Goal: Task Accomplishment & Management: Use online tool/utility

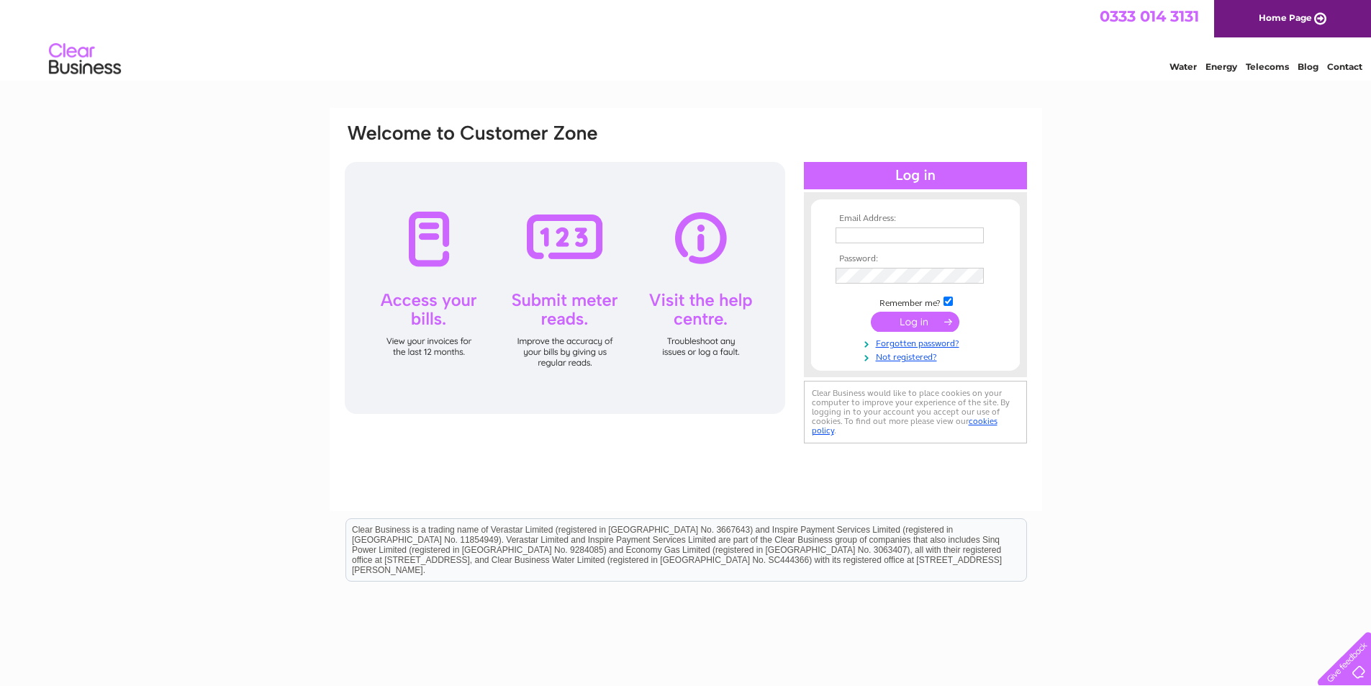
type input "[EMAIL_ADDRESS][DOMAIN_NAME]"
click at [907, 327] on input "submit" at bounding box center [915, 322] width 88 height 20
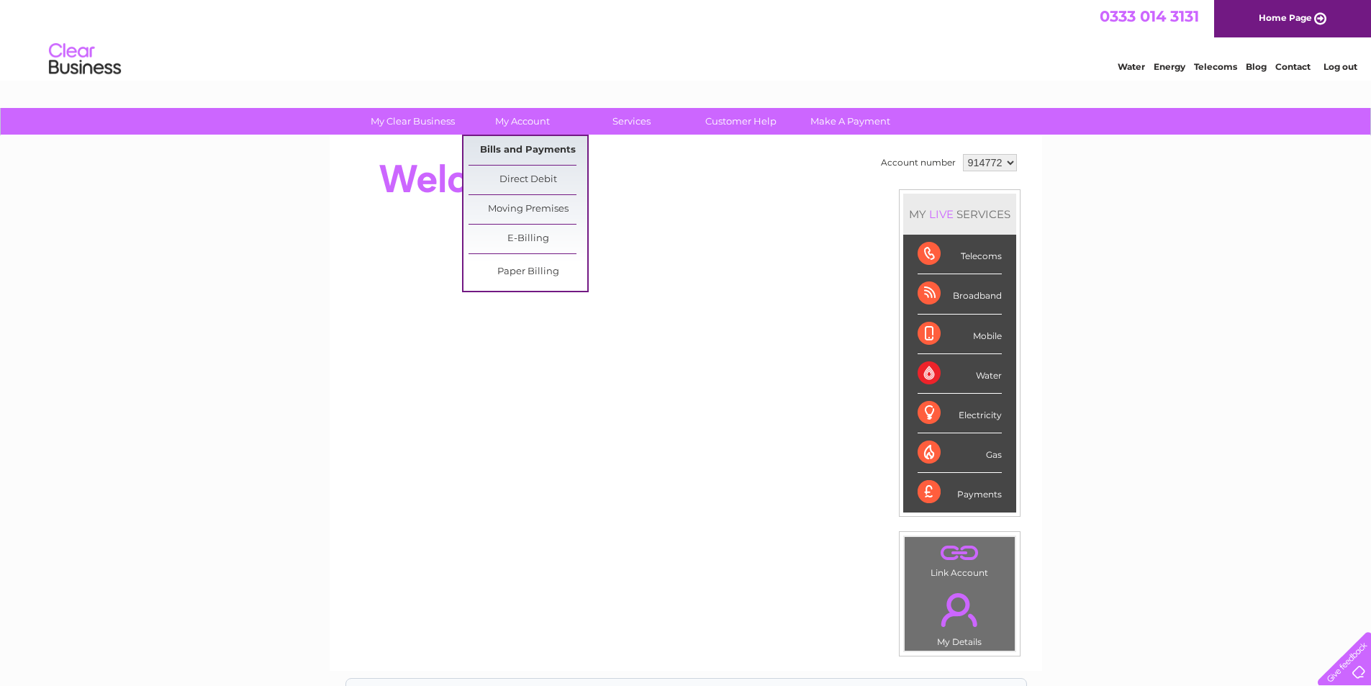
click at [522, 151] on link "Bills and Payments" at bounding box center [527, 150] width 119 height 29
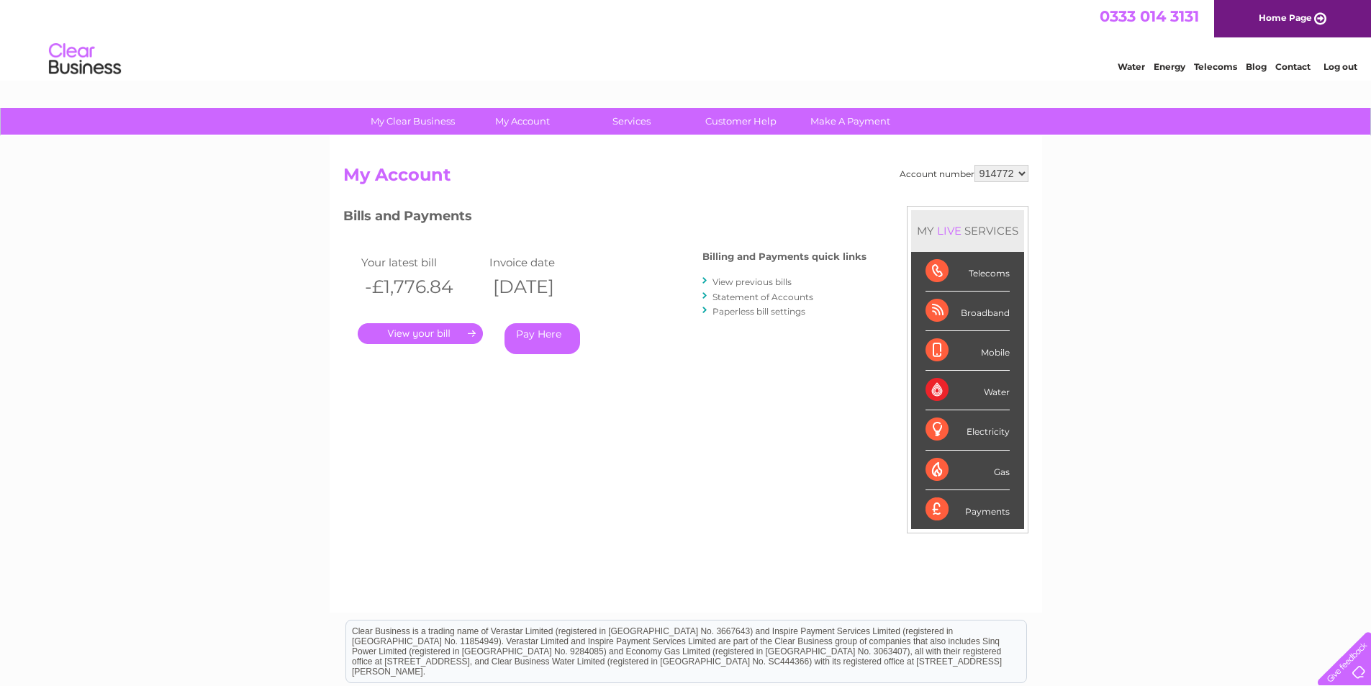
click at [441, 342] on link "." at bounding box center [420, 333] width 125 height 21
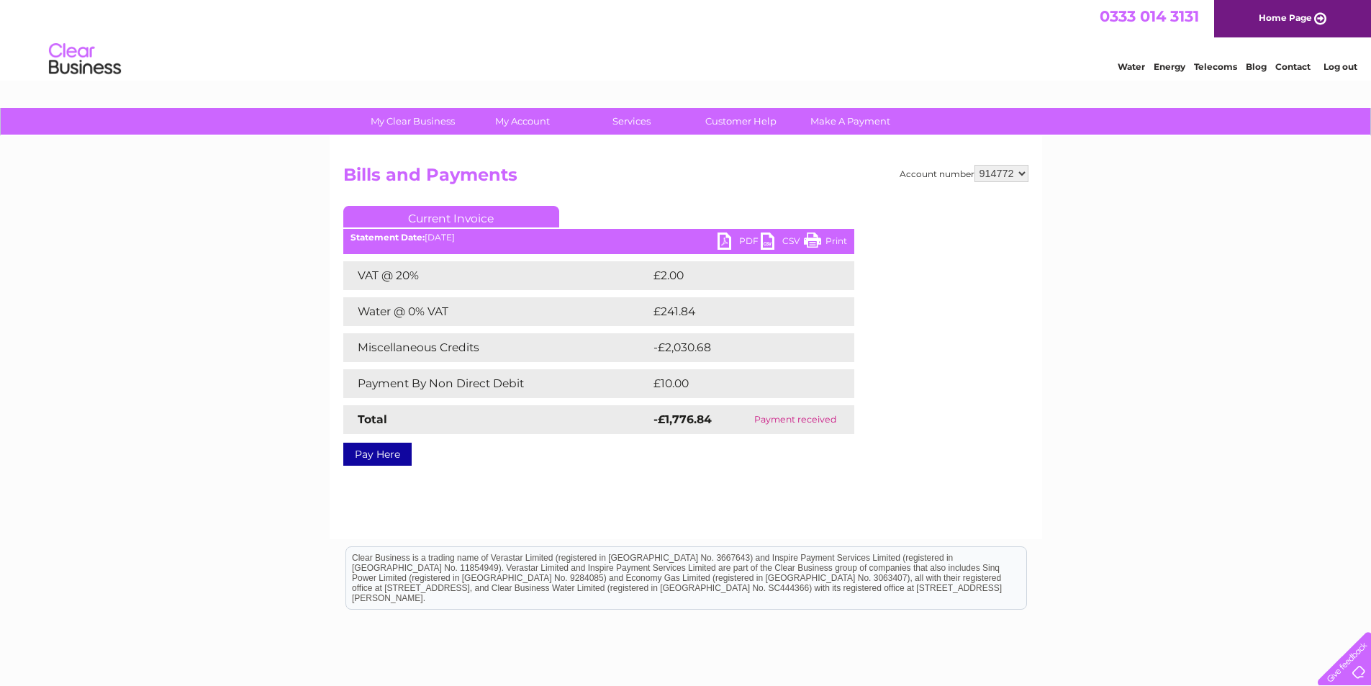
click at [742, 241] on link "PDF" at bounding box center [738, 242] width 43 height 21
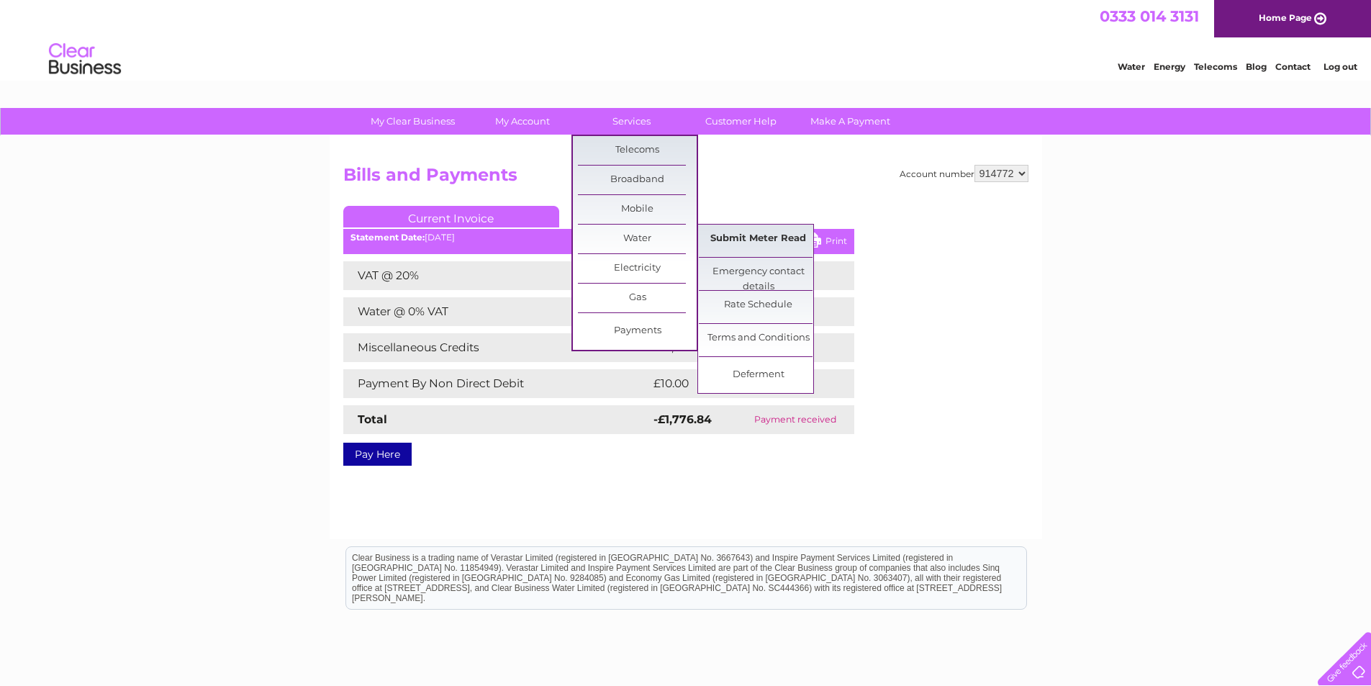
click at [724, 234] on link "Submit Meter Read" at bounding box center [758, 238] width 119 height 29
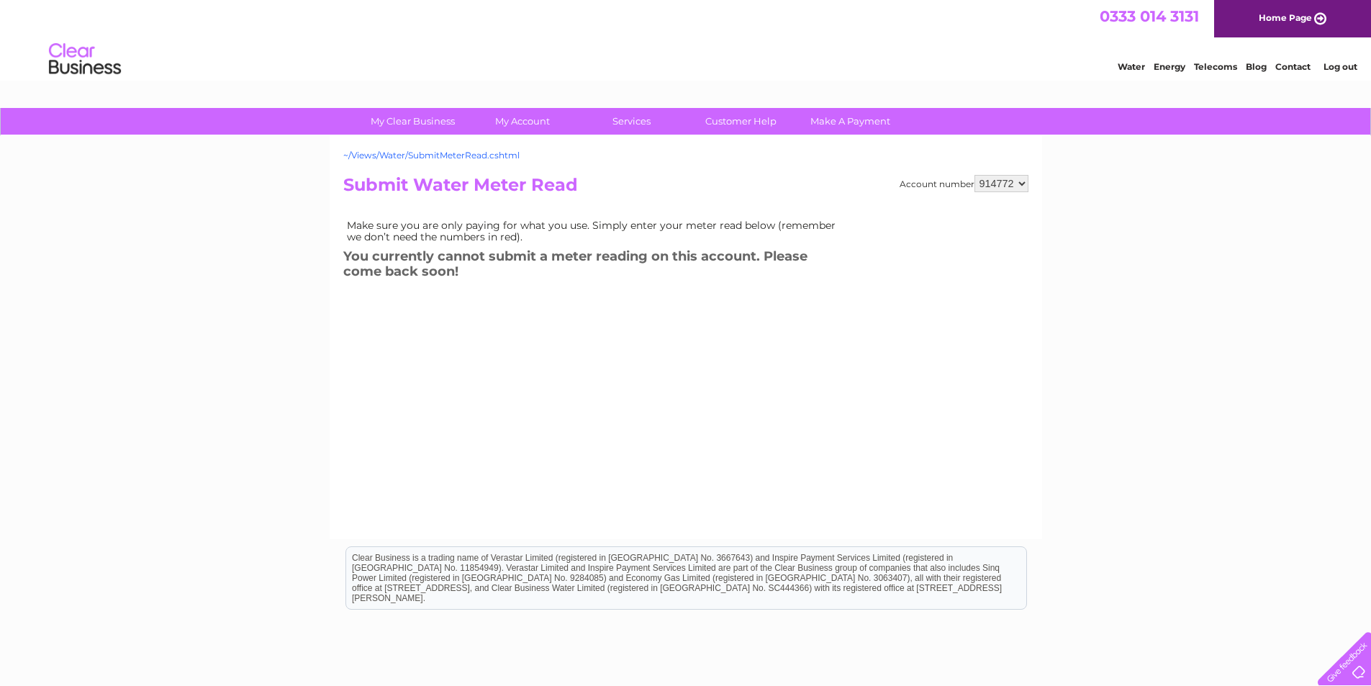
click at [504, 158] on link "~/Views/Water/SubmitMeterRead.cshtml" at bounding box center [431, 155] width 176 height 11
